Goal: Browse casually: Explore the website without a specific task or goal

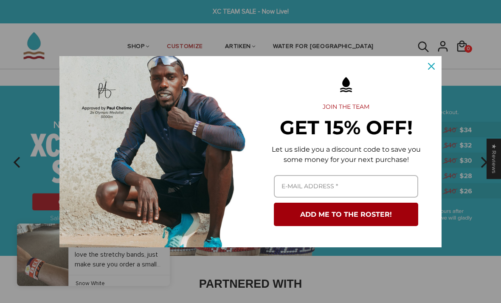
click at [432, 63] on icon "close icon" at bounding box center [431, 66] width 7 height 7
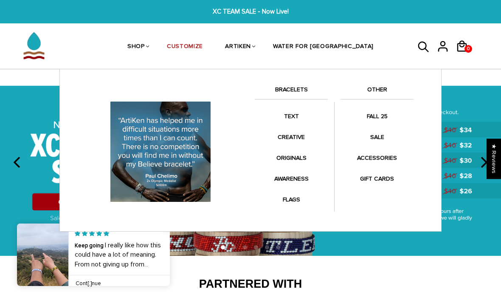
click at [306, 81] on div "Anklets for every mile. Fashion meets symbolism. Collaborations with your favor…" at bounding box center [250, 150] width 382 height 163
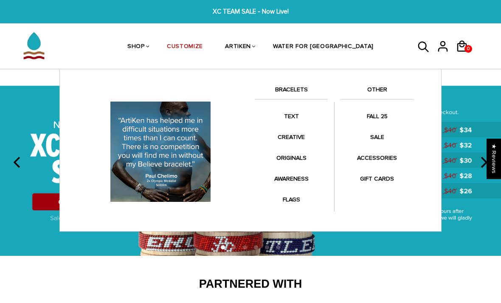
click at [299, 93] on link "BRACELETS" at bounding box center [291, 92] width 73 height 14
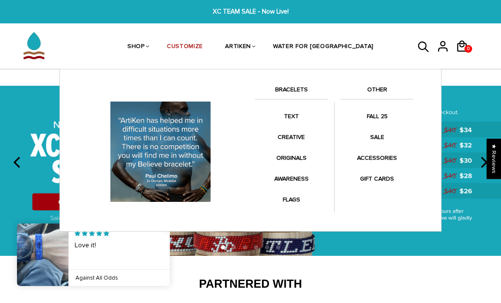
click at [145, 46] on link "SHOP" at bounding box center [135, 47] width 17 height 45
click at [305, 85] on link "BRACELETS" at bounding box center [291, 92] width 73 height 14
click at [305, 94] on link "BRACELETS" at bounding box center [291, 92] width 73 height 14
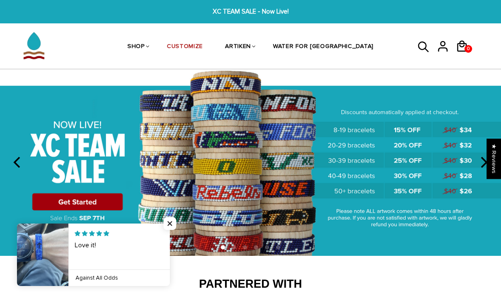
click at [449, 141] on img at bounding box center [250, 162] width 501 height 186
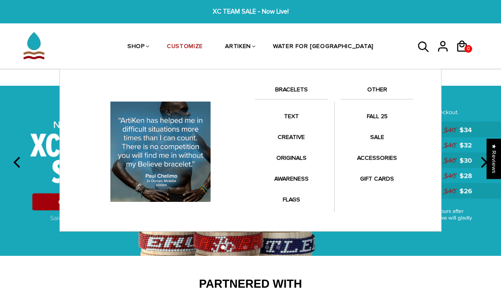
click at [297, 138] on link "CREATIVE" at bounding box center [291, 137] width 73 height 17
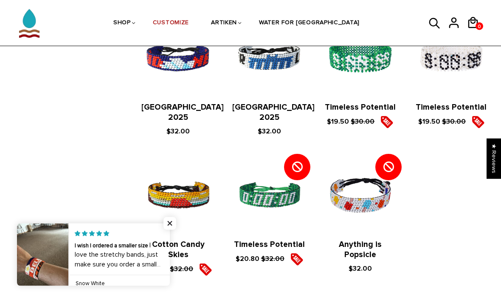
scroll to position [859, 0]
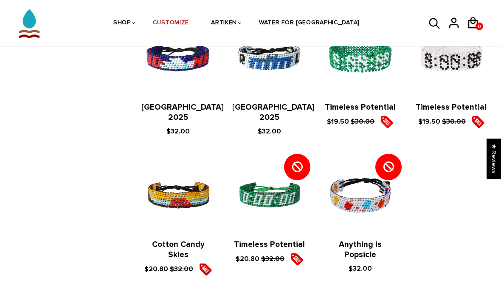
click at [370, 178] on img at bounding box center [360, 195] width 74 height 74
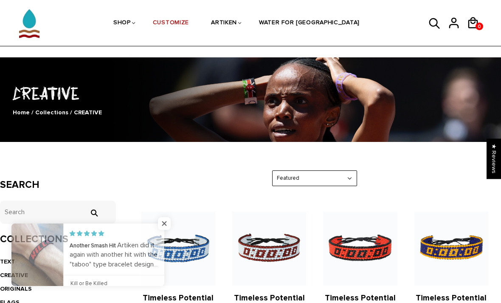
scroll to position [0, 0]
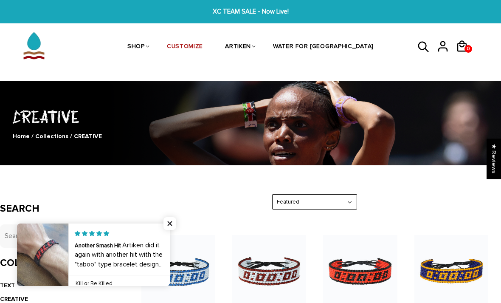
click at [175, 226] on span "Close popup widget" at bounding box center [170, 223] width 13 height 13
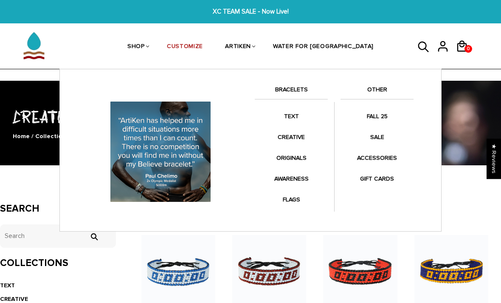
click at [294, 114] on link "TEXT" at bounding box center [291, 116] width 73 height 17
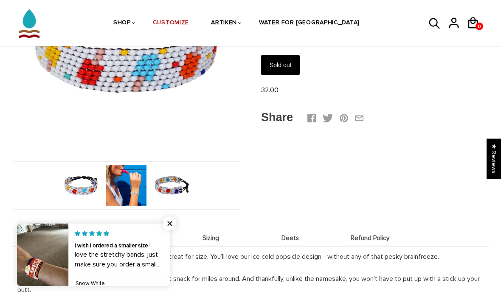
scroll to position [162, 0]
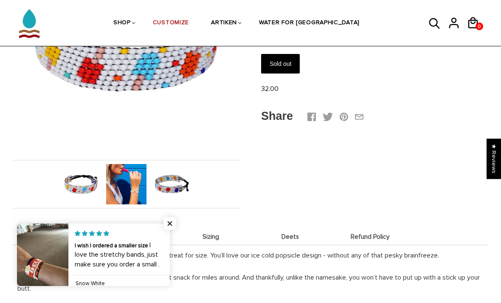
click at [166, 230] on span "Close popup widget" at bounding box center [170, 223] width 13 height 13
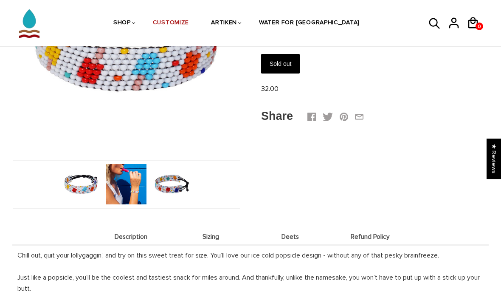
click at [140, 194] on img at bounding box center [126, 184] width 40 height 40
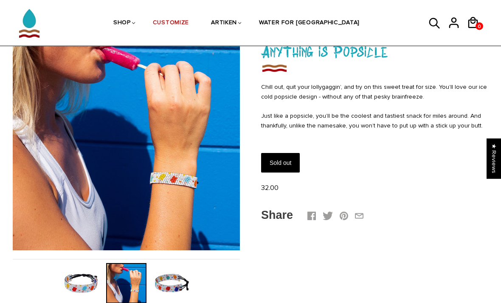
click at [167, 281] on img at bounding box center [172, 283] width 40 height 40
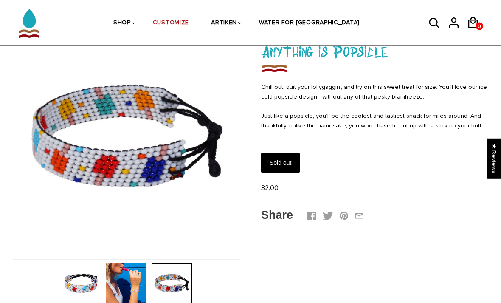
scroll to position [63, 0]
click at [88, 278] on img at bounding box center [81, 283] width 40 height 40
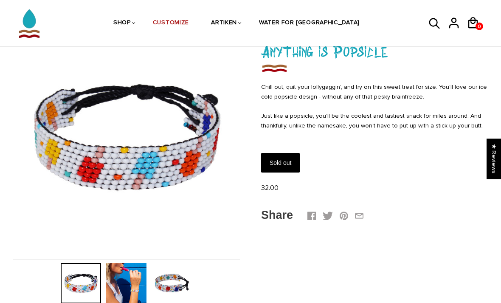
click at [127, 280] on img at bounding box center [126, 283] width 40 height 40
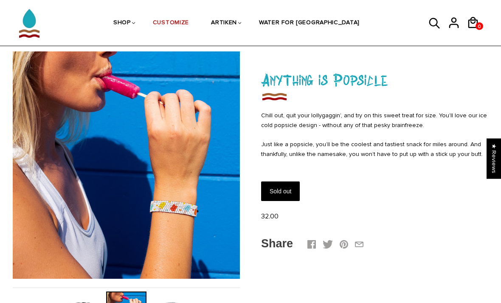
scroll to position [35, 0]
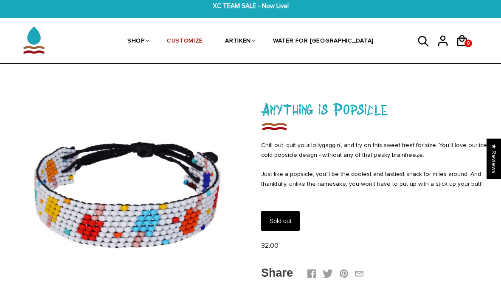
scroll to position [0, 0]
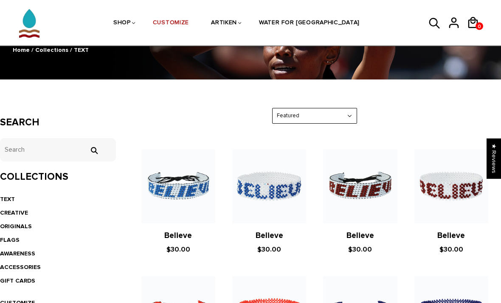
scroll to position [94, 0]
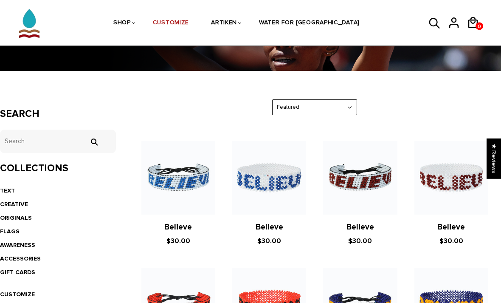
click at [27, 220] on link "ORIGINALS" at bounding box center [16, 218] width 32 height 7
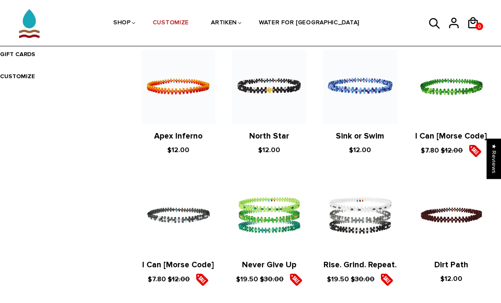
scroll to position [311, 0]
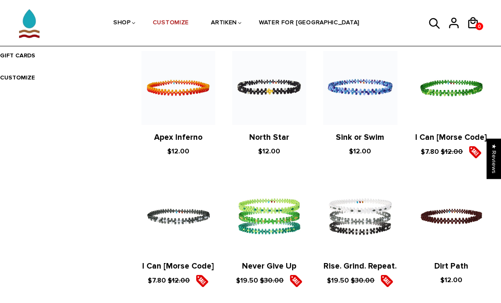
click at [382, 88] on figure at bounding box center [360, 88] width 74 height 74
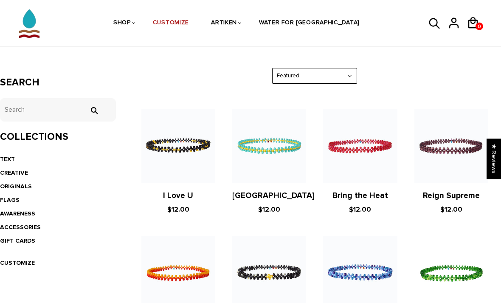
scroll to position [128, 0]
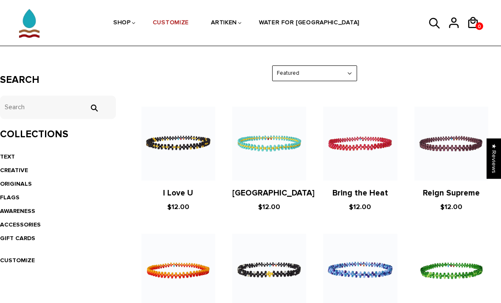
click at [27, 210] on link "AWARENESS" at bounding box center [17, 211] width 35 height 7
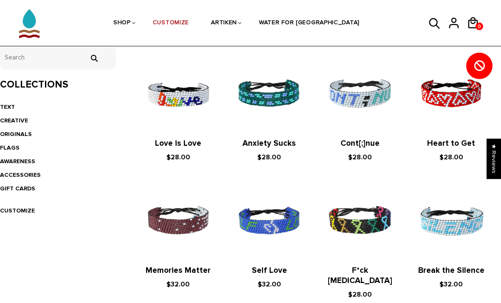
scroll to position [174, 0]
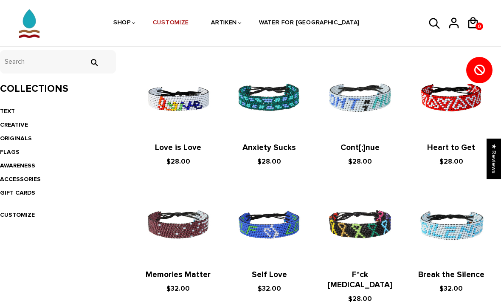
click at [195, 99] on img at bounding box center [178, 98] width 74 height 74
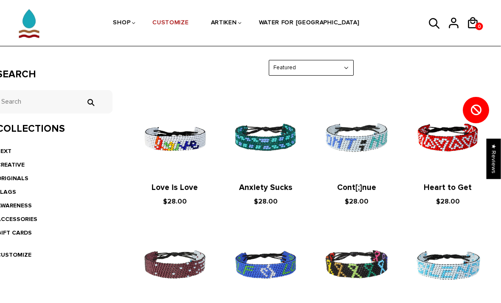
scroll to position [137, 3]
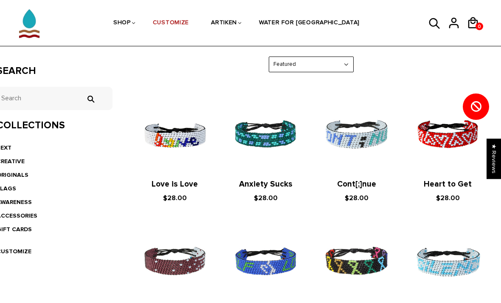
click at [31, 213] on link "ACCESSORIES" at bounding box center [17, 215] width 41 height 7
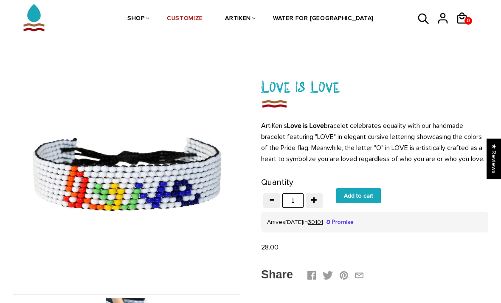
scroll to position [65, 0]
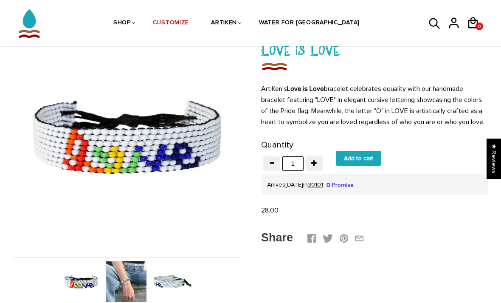
click at [118, 285] on img at bounding box center [126, 281] width 40 height 40
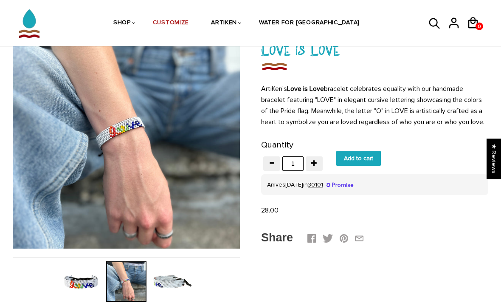
click at [185, 279] on img at bounding box center [172, 281] width 40 height 40
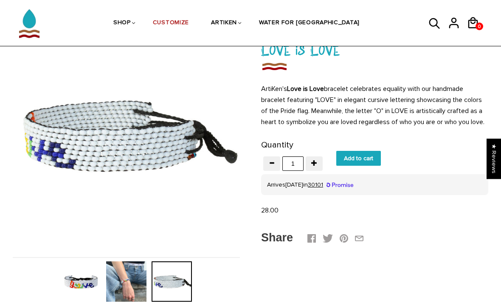
click at [76, 282] on img at bounding box center [81, 281] width 40 height 40
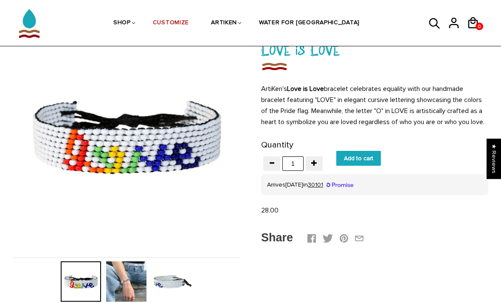
click at [123, 284] on img at bounding box center [126, 281] width 40 height 40
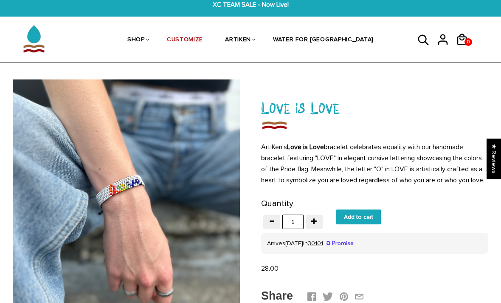
scroll to position [0, 0]
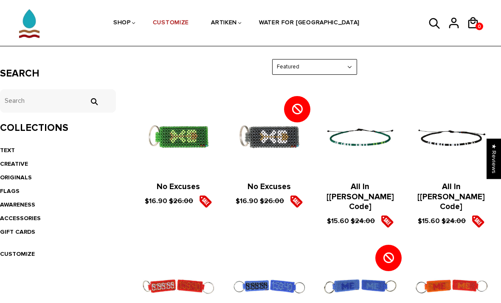
scroll to position [133, 0]
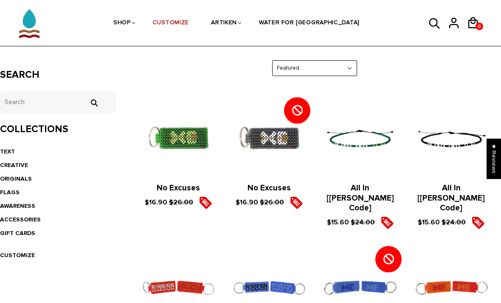
click at [6, 189] on link "FLAGS" at bounding box center [10, 192] width 20 height 7
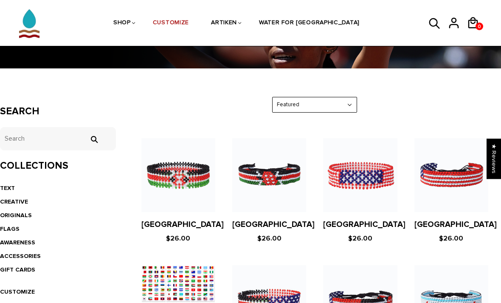
scroll to position [96, 0]
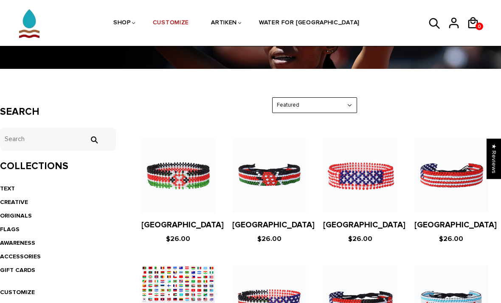
click at [28, 216] on link "ORIGINALS" at bounding box center [16, 215] width 32 height 7
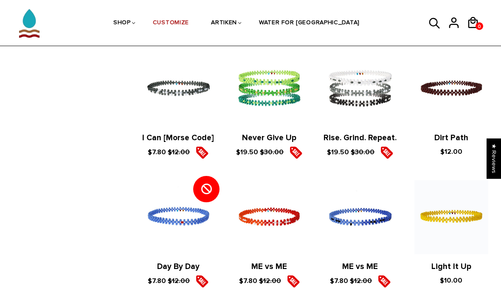
scroll to position [437, 0]
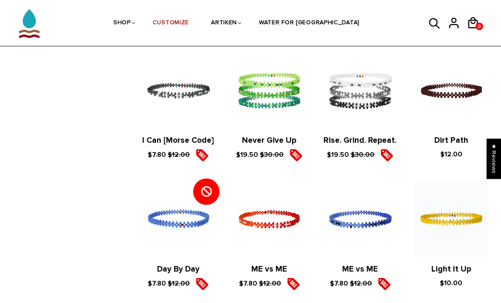
click at [272, 108] on img at bounding box center [269, 91] width 74 height 74
